Goal: Register for event/course

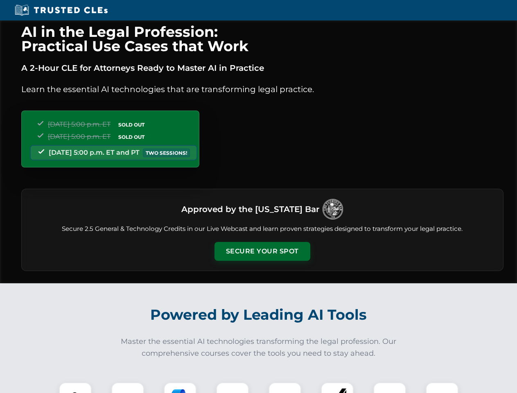
click at [262, 251] on button "Secure Your Spot" at bounding box center [262, 251] width 96 height 19
click at [75, 388] on img at bounding box center [75, 399] width 24 height 24
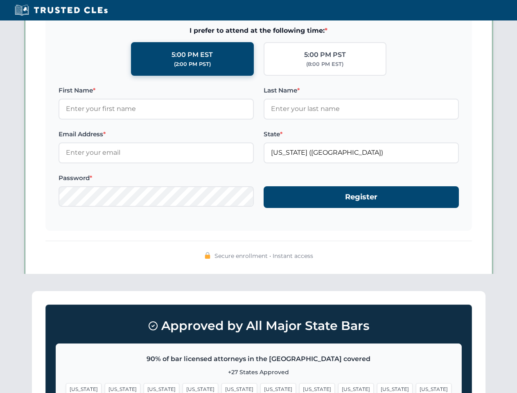
click at [299, 388] on span "[US_STATE]" at bounding box center [317, 389] width 36 height 12
click at [377, 388] on span "[US_STATE]" at bounding box center [395, 389] width 36 height 12
